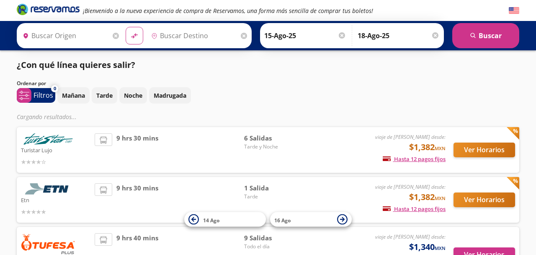
type input "Culiacán, [GEOGRAPHIC_DATA]"
type input "Central Zapopan, [GEOGRAPHIC_DATA]"
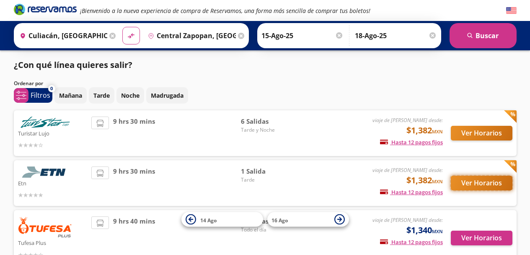
click at [481, 181] on button "Ver Horarios" at bounding box center [482, 182] width 62 height 15
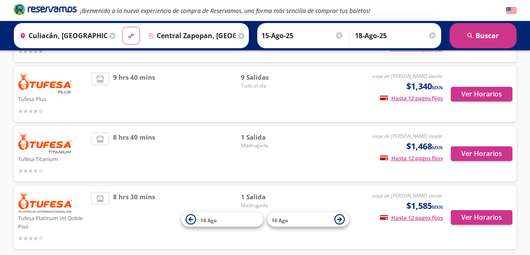
scroll to position [150, 0]
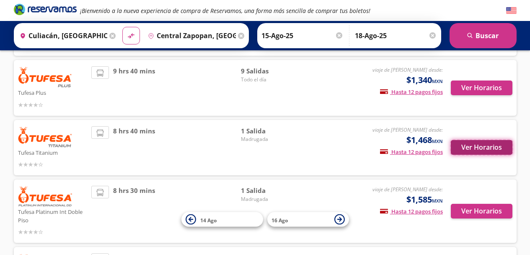
click at [485, 145] on button "Ver Horarios" at bounding box center [482, 147] width 62 height 15
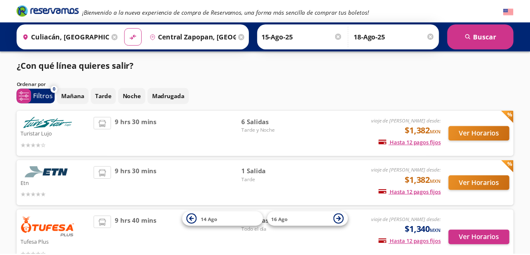
scroll to position [150, 0]
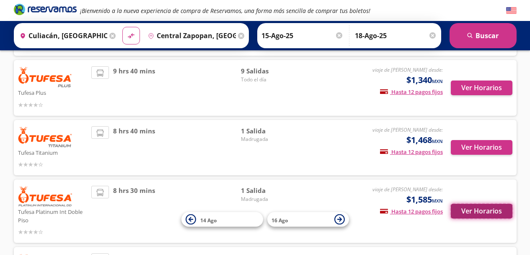
click at [485, 205] on button "Ver Horarios" at bounding box center [482, 211] width 62 height 15
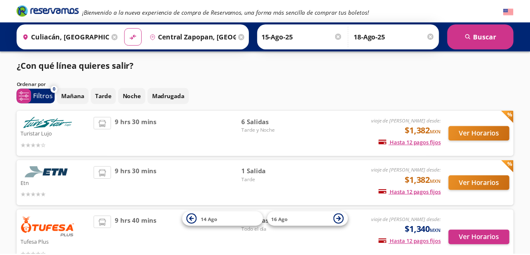
scroll to position [150, 0]
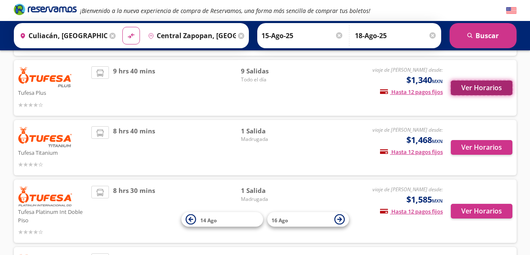
click at [474, 90] on button "Ver Horarios" at bounding box center [482, 87] width 62 height 15
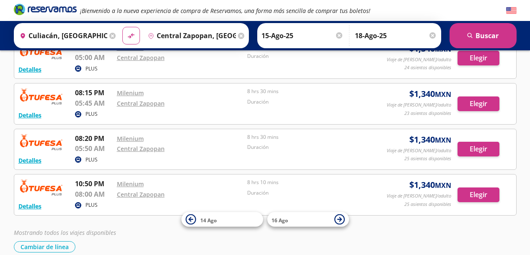
scroll to position [294, 0]
